Goal: Transaction & Acquisition: Purchase product/service

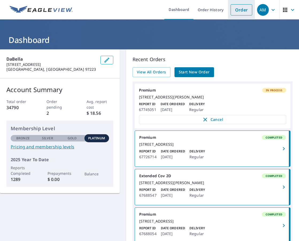
click at [235, 11] on link "Order" at bounding box center [242, 9] width 22 height 11
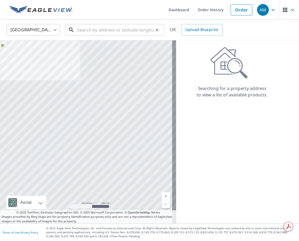
click at [106, 32] on input "text" at bounding box center [115, 29] width 76 height 15
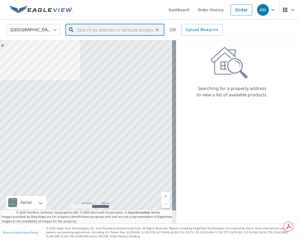
click at [104, 31] on input "text" at bounding box center [115, 29] width 76 height 15
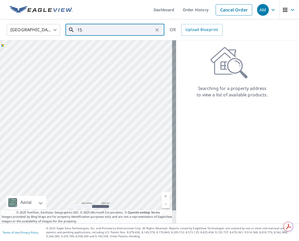
type input "1"
click at [99, 50] on p "Glendale, AZ 85308" at bounding box center [118, 51] width 84 height 5
type input "7735 W Michigan Ave Glendale, AZ 85308"
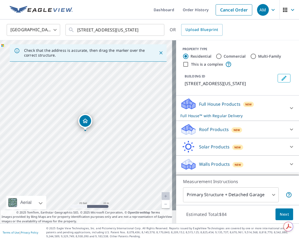
drag, startPoint x: 118, startPoint y: 147, endPoint x: 112, endPoint y: 148, distance: 6.2
click at [112, 148] on div "7735 W Michigan Ave Glendale, AZ 85308" at bounding box center [88, 131] width 176 height 183
click at [239, 134] on div "Roof Products New" at bounding box center [232, 129] width 105 height 13
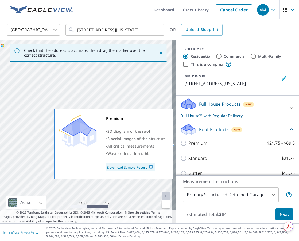
click at [202, 143] on p "Premium" at bounding box center [197, 143] width 19 height 7
click at [188, 143] on input "Premium $21.75 - $69.5" at bounding box center [184, 143] width 8 height 6
checkbox input "true"
checkbox input "false"
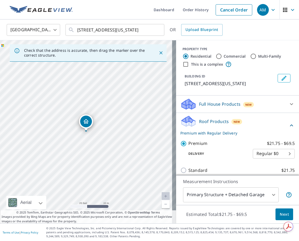
click at [257, 122] on div "Roof Products New Premium with Regular Delivery" at bounding box center [234, 125] width 108 height 21
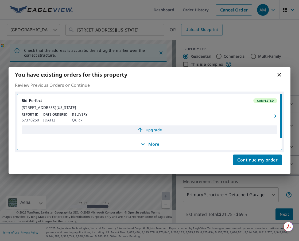
click at [145, 133] on span "Upgrade" at bounding box center [149, 130] width 249 height 6
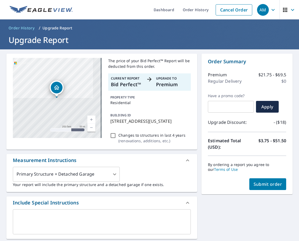
click at [59, 188] on p "Your report will include the primary structure and a detached garage if one exi…" at bounding box center [102, 185] width 178 height 6
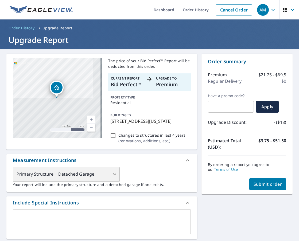
click at [58, 182] on div "Primary Structure + Detached Garage" at bounding box center [66, 174] width 107 height 15
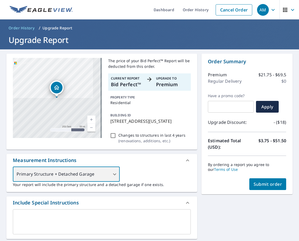
click at [110, 182] on div "Primary Structure + Detached Garage" at bounding box center [66, 174] width 107 height 15
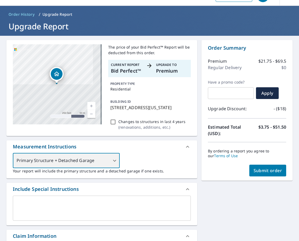
scroll to position [27, 0]
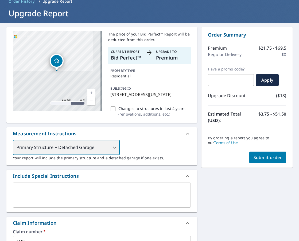
click at [97, 153] on div "Primary Structure + Detached Garage" at bounding box center [66, 147] width 107 height 15
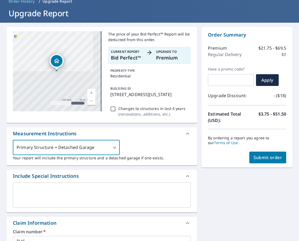
click at [158, 149] on div "Primary Structure + Detached Garage 1 ​ Your report will include the primary st…" at bounding box center [102, 150] width 178 height 21
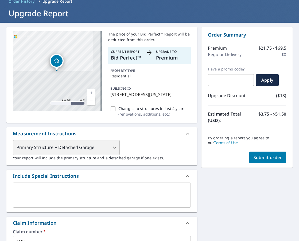
click at [84, 147] on div "Primary Structure + Detached Garage" at bounding box center [66, 147] width 107 height 15
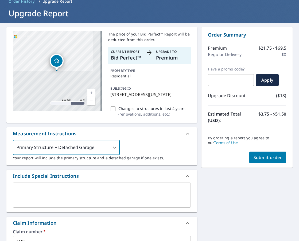
click at [142, 156] on div "Primary Structure + Detached Garage 1 ​ Your report will include the primary st…" at bounding box center [102, 150] width 178 height 21
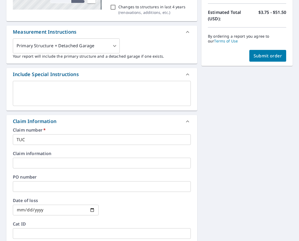
scroll to position [160, 0]
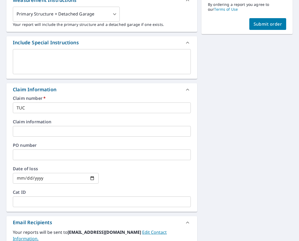
click at [37, 113] on input "TUC" at bounding box center [102, 108] width 178 height 11
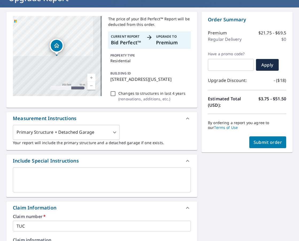
scroll to position [80, 0]
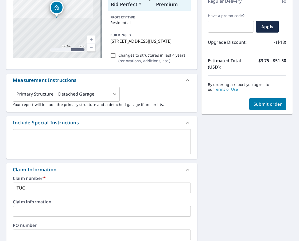
click at [36, 193] on input "TUC" at bounding box center [102, 188] width 178 height 11
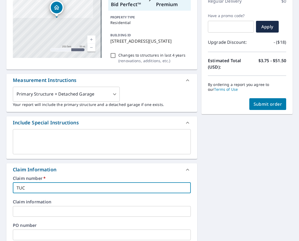
type input "TUCD"
checkbox input "true"
type input "TUCDE"
checkbox input "true"
type input "TUCD"
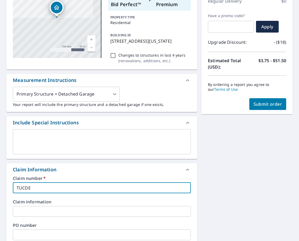
checkbox input "true"
type input "TUCDe"
checkbox input "true"
type input "TUCDen"
checkbox input "true"
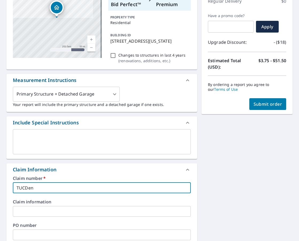
type input "TUCDeni"
checkbox input "true"
type input "TUCDenis"
checkbox input "true"
type input "TUCDeni"
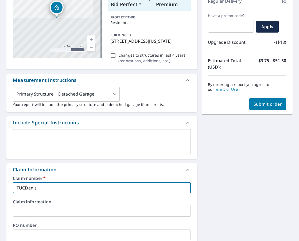
checkbox input "true"
type input "TUCDen"
checkbox input "true"
type input "TUCDenn"
checkbox input "true"
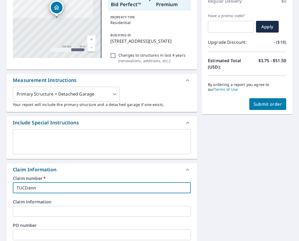
type input "TUCDenni"
checkbox input "true"
type input "TUCDennis"
checkbox input "true"
type input "TUCDennisB"
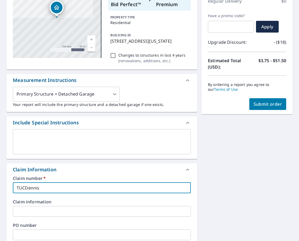
checkbox input "true"
type input "TUCDennisBr"
checkbox input "true"
type input "TUCDennisBro"
checkbox input "true"
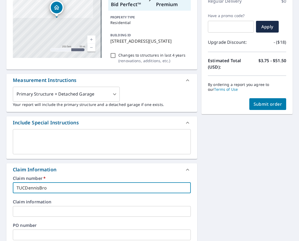
type input "TUCDennisBroa"
checkbox input "true"
type input "TUCDennisBroad"
checkbox input "true"
type input "TUCDennisBroadb"
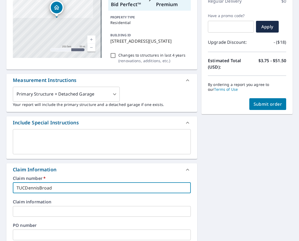
checkbox input "true"
type input "TUCDennisBroadbe"
checkbox input "true"
type input "TUCDennisBroadben"
checkbox input "true"
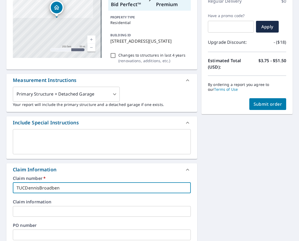
type input "TUCDennisBroadbent"
checkbox input "true"
type input "TUCDennisBroadbent"
click at [196, 158] on div "7735 W Michigan Ave Glendale, AZ 85308 Aerial Road A standard road map Aerial A…" at bounding box center [149, 190] width 299 height 442
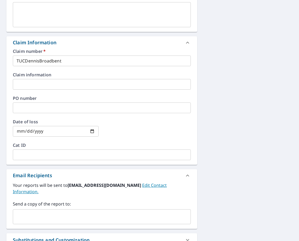
scroll to position [134, 0]
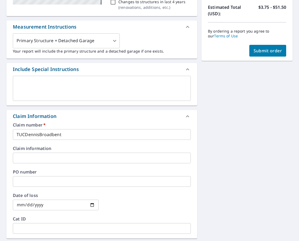
click at [59, 138] on input "TUCDennisBroadbent" at bounding box center [102, 134] width 178 height 11
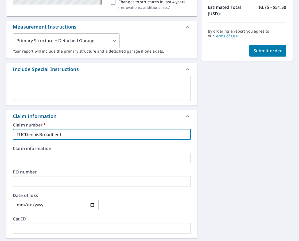
click at [59, 138] on input "TUCDennisBroadbent" at bounding box center [102, 134] width 178 height 11
click at [43, 96] on textarea at bounding box center [102, 88] width 170 height 15
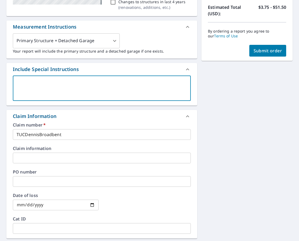
paste textarea "TUCDennisBroadbent"
type textarea "TUCDennisBroadbent"
type textarea "x"
checkbox input "true"
type textarea "TUCDennisBroadbent"
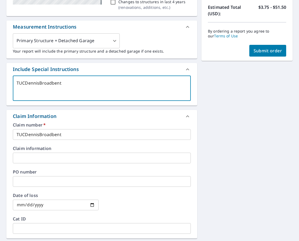
type textarea "x"
click at [234, 147] on div "7735 W Michigan Ave Glendale, AZ 85308 Aerial Road A standard road map Aerial A…" at bounding box center [149, 137] width 299 height 442
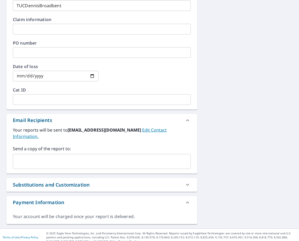
scroll to position [267, 0]
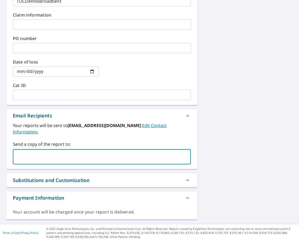
click at [34, 159] on input "text" at bounding box center [97, 157] width 165 height 10
type input "[PERSON_NAME][EMAIL_ADDRESS][PERSON_NAME][PERSON_NAME][DOMAIN_NAME]"
type textarea "x"
checkbox input "true"
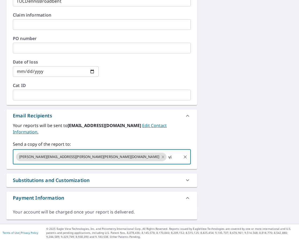
type input "v"
type input "dabellaroofing@dabella.us"
type textarea "x"
checkbox input "true"
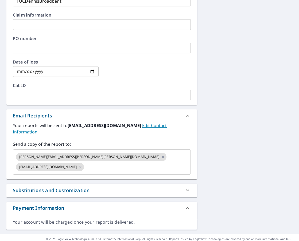
click at [213, 160] on div "7735 W Michigan Ave Glendale, AZ 85308 Aerial Road A standard road map Aerial A…" at bounding box center [149, 8] width 299 height 452
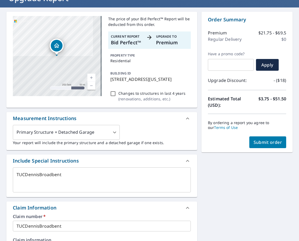
scroll to position [0, 0]
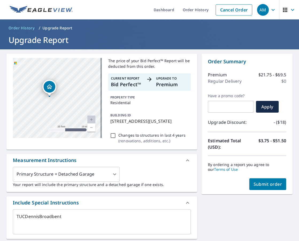
drag, startPoint x: 57, startPoint y: 107, endPoint x: 3, endPoint y: 89, distance: 57.6
drag, startPoint x: 30, startPoint y: 101, endPoint x: 27, endPoint y: 88, distance: 13.2
click at [28, 88] on div "7735 W Michigan Ave Glendale, AZ 85308" at bounding box center [57, 98] width 89 height 80
drag, startPoint x: 51, startPoint y: 100, endPoint x: 49, endPoint y: 103, distance: 3.4
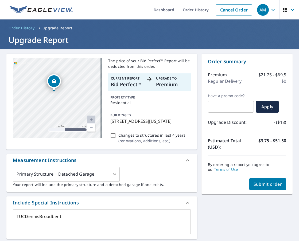
click at [49, 103] on div "7735 W Michigan Ave Glendale, AZ 85308" at bounding box center [57, 98] width 89 height 80
click at [264, 184] on span "Submit order" at bounding box center [267, 184] width 29 height 6
type textarea "x"
checkbox input "true"
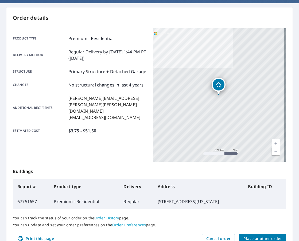
scroll to position [27, 0]
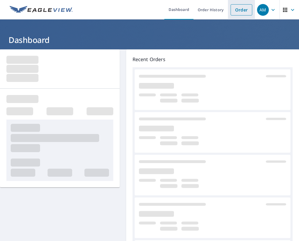
click at [237, 12] on link "Order" at bounding box center [242, 9] width 22 height 11
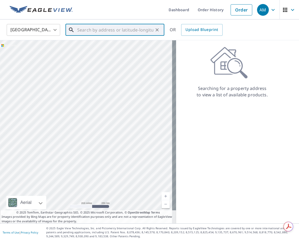
click at [103, 31] on input "text" at bounding box center [115, 29] width 76 height 15
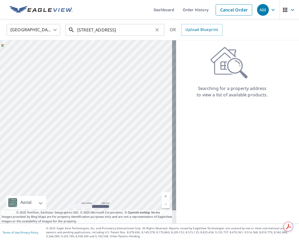
click at [116, 31] on input "[STREET_ADDRESS]" at bounding box center [115, 29] width 76 height 15
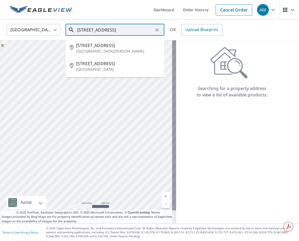
scroll to position [0, 28]
type input "[STREET_ADDRESS]"
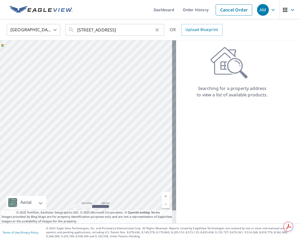
scroll to position [0, 0]
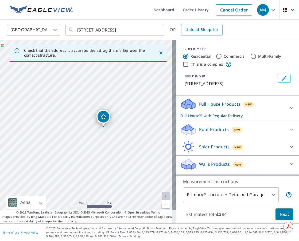
drag, startPoint x: 72, startPoint y: 124, endPoint x: 96, endPoint y: 151, distance: 36.5
click at [96, 151] on div "[STREET_ADDRESS]" at bounding box center [88, 131] width 176 height 183
drag, startPoint x: 101, startPoint y: 121, endPoint x: 76, endPoint y: 140, distance: 31.4
click at [273, 129] on div "Roof Products New" at bounding box center [232, 129] width 105 height 13
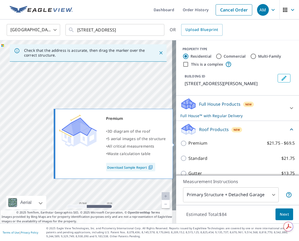
click at [191, 142] on p "Premium" at bounding box center [197, 143] width 19 height 7
click at [188, 142] on input "Premium $21.75 - $69.5" at bounding box center [184, 143] width 8 height 6
checkbox input "true"
checkbox input "false"
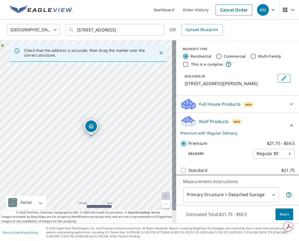
drag, startPoint x: 87, startPoint y: 123, endPoint x: 92, endPoint y: 128, distance: 7.0
click at [65, 89] on div "[STREET_ADDRESS][PERSON_NAME]" at bounding box center [88, 131] width 176 height 183
click at [245, 122] on div "Roof Products New Premium with Regular Delivery" at bounding box center [234, 125] width 108 height 21
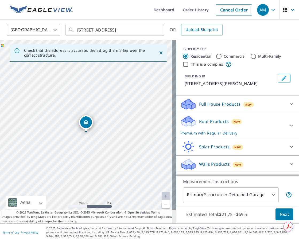
click at [240, 121] on div "Roof Products New Premium with Regular Delivery" at bounding box center [232, 125] width 105 height 21
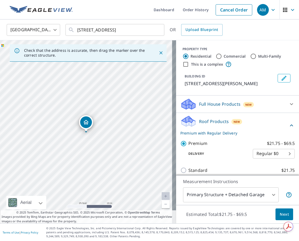
click at [250, 122] on div "Roof Products New Premium with Regular Delivery" at bounding box center [234, 125] width 108 height 21
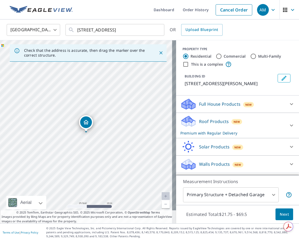
click at [244, 125] on div "Roof Products New Premium with Regular Delivery" at bounding box center [232, 125] width 105 height 21
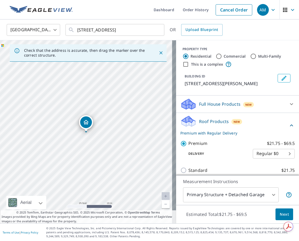
click at [244, 125] on div "Roof Products New Premium with Regular Delivery" at bounding box center [234, 125] width 108 height 21
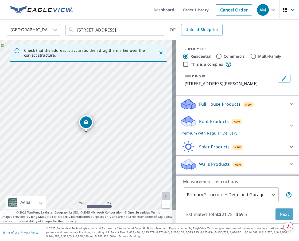
click at [282, 214] on span "Next" at bounding box center [284, 214] width 9 height 7
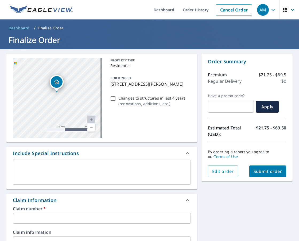
drag, startPoint x: 47, startPoint y: 116, endPoint x: 45, endPoint y: 102, distance: 14.0
click at [45, 102] on div "[STREET_ADDRESS][PERSON_NAME]" at bounding box center [57, 98] width 89 height 80
click at [93, 162] on div "x ​" at bounding box center [102, 172] width 178 height 25
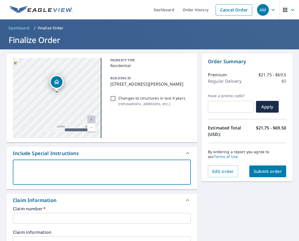
click at [83, 168] on textarea at bounding box center [102, 172] width 170 height 15
type textarea "M"
type textarea "x"
checkbox input "true"
type textarea "MI"
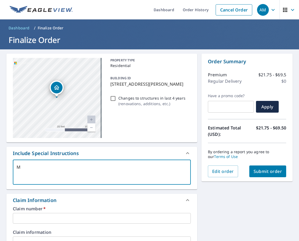
type textarea "x"
checkbox input "true"
type textarea "MIN"
type textarea "x"
checkbox input "true"
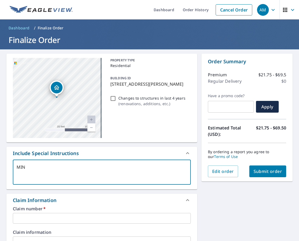
type textarea "MINA"
type textarea "x"
checkbox input "true"
type textarea "[PERSON_NAME]"
type textarea "x"
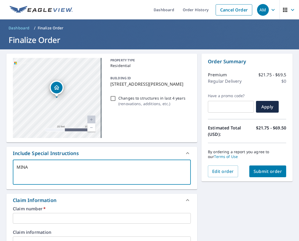
checkbox input "true"
type textarea "MINAla"
type textarea "x"
checkbox input "true"
type textarea "MINAlan"
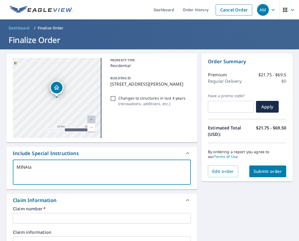
type textarea "x"
checkbox input "true"
type textarea "MINAlan"
type textarea "x"
checkbox input "true"
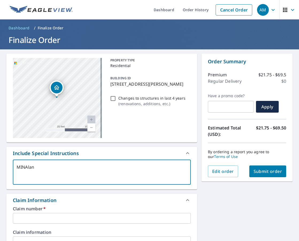
type textarea "MINAlan"
type textarea "x"
checkbox input "true"
type textarea "MINAla"
type textarea "x"
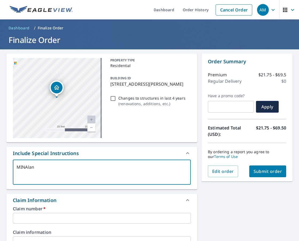
checkbox input "true"
type textarea "[PERSON_NAME]"
type textarea "x"
checkbox input "true"
type textarea "MINA"
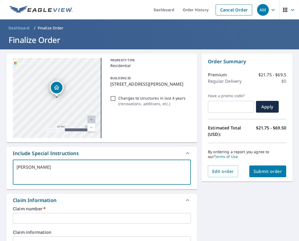
type textarea "x"
checkbox input "true"
type textarea "[PERSON_NAME]"
type textarea "x"
checkbox input "true"
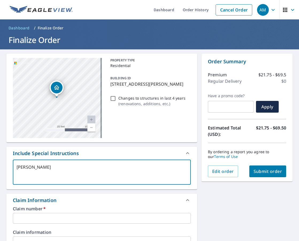
type textarea "MINAla"
type textarea "x"
checkbox input "true"
type textarea "MINAlan"
type textarea "x"
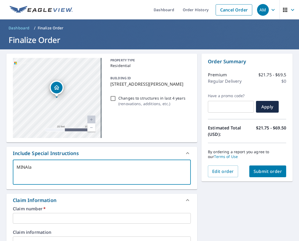
checkbox input "true"
type textarea "MINAlanZ"
type textarea "x"
checkbox input "true"
type textarea "MINAlanZa"
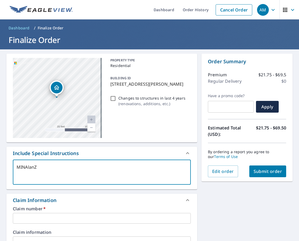
type textarea "x"
checkbox input "true"
type textarea "MINAlanZai"
type textarea "x"
checkbox input "true"
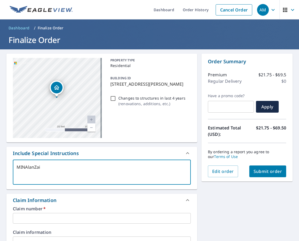
type textarea "MINAlanZaie"
type textarea "x"
checkbox input "true"
type textarea "MINAlanZaier"
type textarea "x"
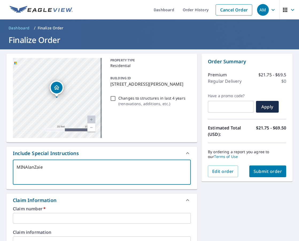
checkbox input "true"
click at [83, 168] on textarea "MINAlanZaier" at bounding box center [102, 172] width 170 height 15
type textarea "MINAlanZaier"
click at [39, 210] on label "Claim number   *" at bounding box center [102, 209] width 178 height 4
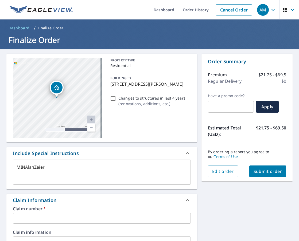
click at [39, 212] on div "Claim number   * ​" at bounding box center [102, 215] width 178 height 17
click at [61, 220] on input "text" at bounding box center [102, 218] width 178 height 11
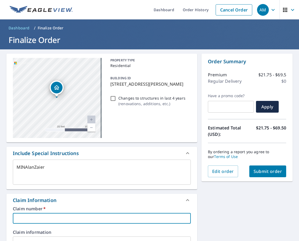
paste input "MINAlanZaier"
type textarea "x"
type input "MINAlanZaier"
checkbox input "true"
type input "MINAlanZaier"
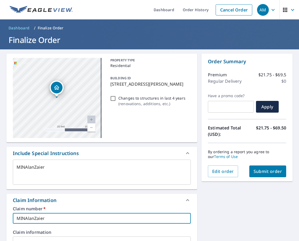
click at [217, 209] on div "[STREET_ADDRESS][PERSON_NAME] Aerial Road A standard road map Aerial A detailed…" at bounding box center [149, 245] width 299 height 392
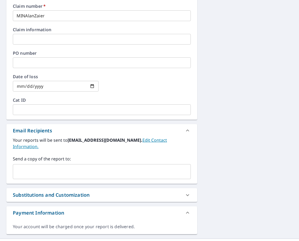
scroll to position [212, 0]
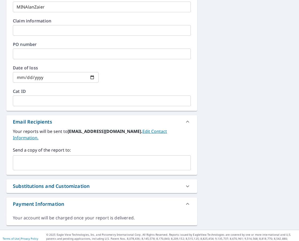
click at [33, 162] on div "​" at bounding box center [102, 162] width 178 height 15
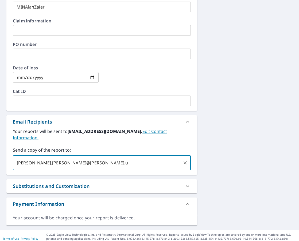
type input "[PERSON_NAME][EMAIL_ADDRESS][PERSON_NAME][PERSON_NAME][DOMAIN_NAME]"
type textarea "x"
checkbox input "true"
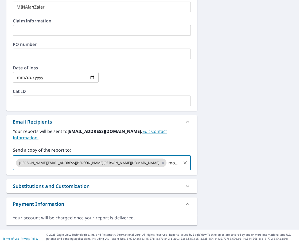
type input "[EMAIL_ADDRESS][DOMAIN_NAME]"
type textarea "x"
checkbox input "true"
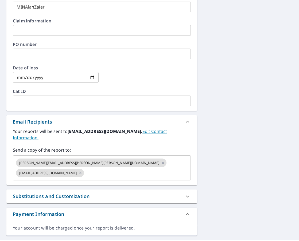
click at [210, 170] on div "[STREET_ADDRESS][PERSON_NAME] Aerial Road A standard road map Aerial A detailed…" at bounding box center [149, 39] width 299 height 402
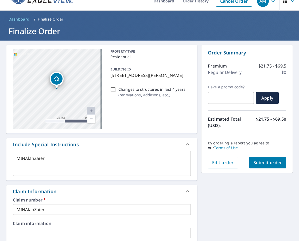
scroll to position [0, 0]
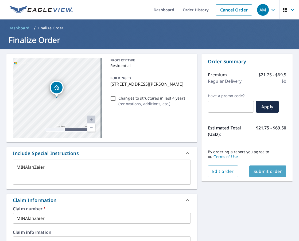
click at [259, 176] on button "Submit order" at bounding box center [267, 172] width 37 height 12
type textarea "x"
checkbox input "true"
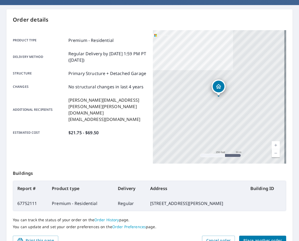
scroll to position [53, 0]
